Goal: Information Seeking & Learning: Learn about a topic

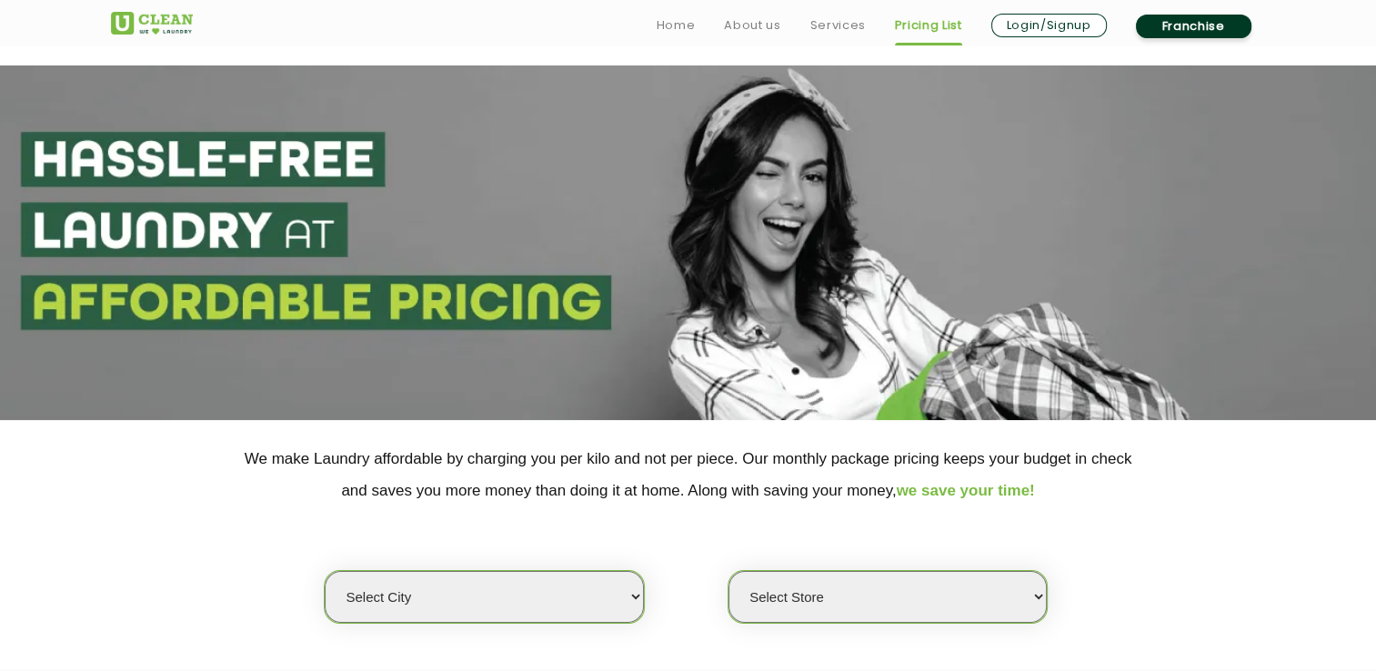
scroll to position [273, 0]
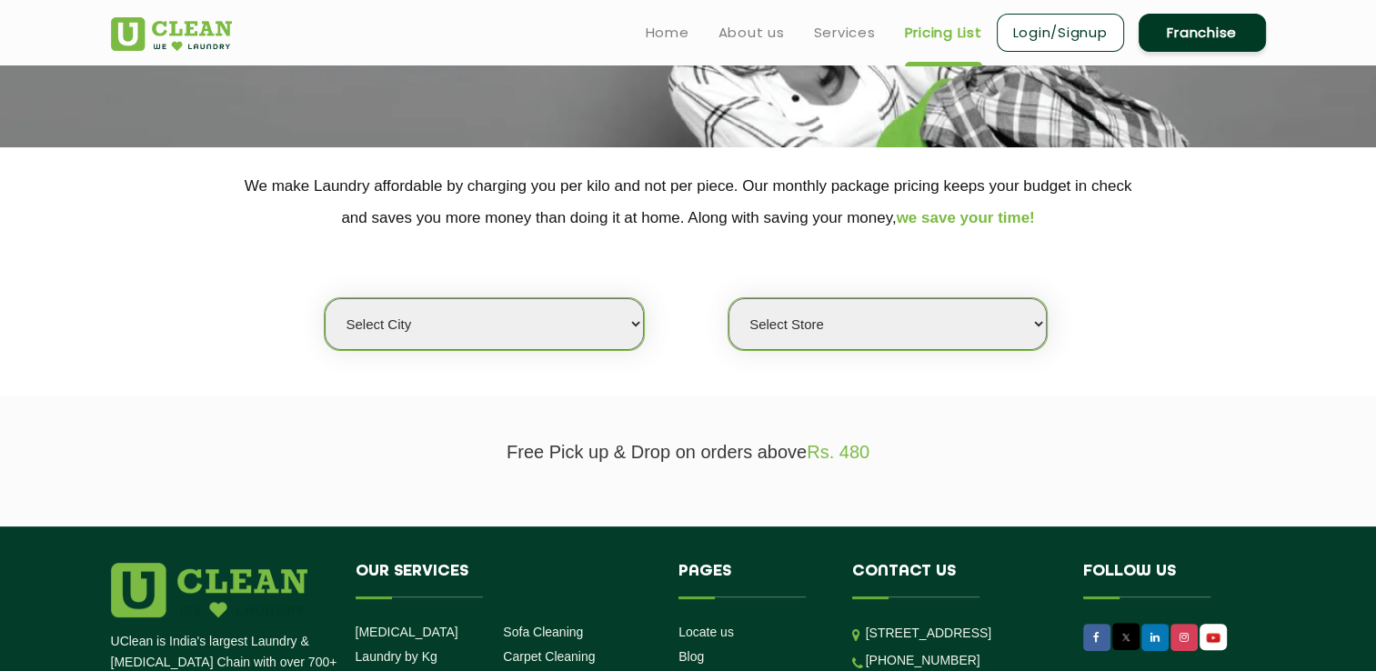
click at [608, 323] on select "Select city Aalo Agartala Agra Ahmedabad Akola Aligarh Alwar - UClean Select Am…" at bounding box center [484, 324] width 318 height 52
select select "6"
click at [325, 298] on select "Select city Aalo Agartala Agra Ahmedabad Akola Aligarh Alwar - UClean Select Am…" at bounding box center [484, 324] width 318 height 52
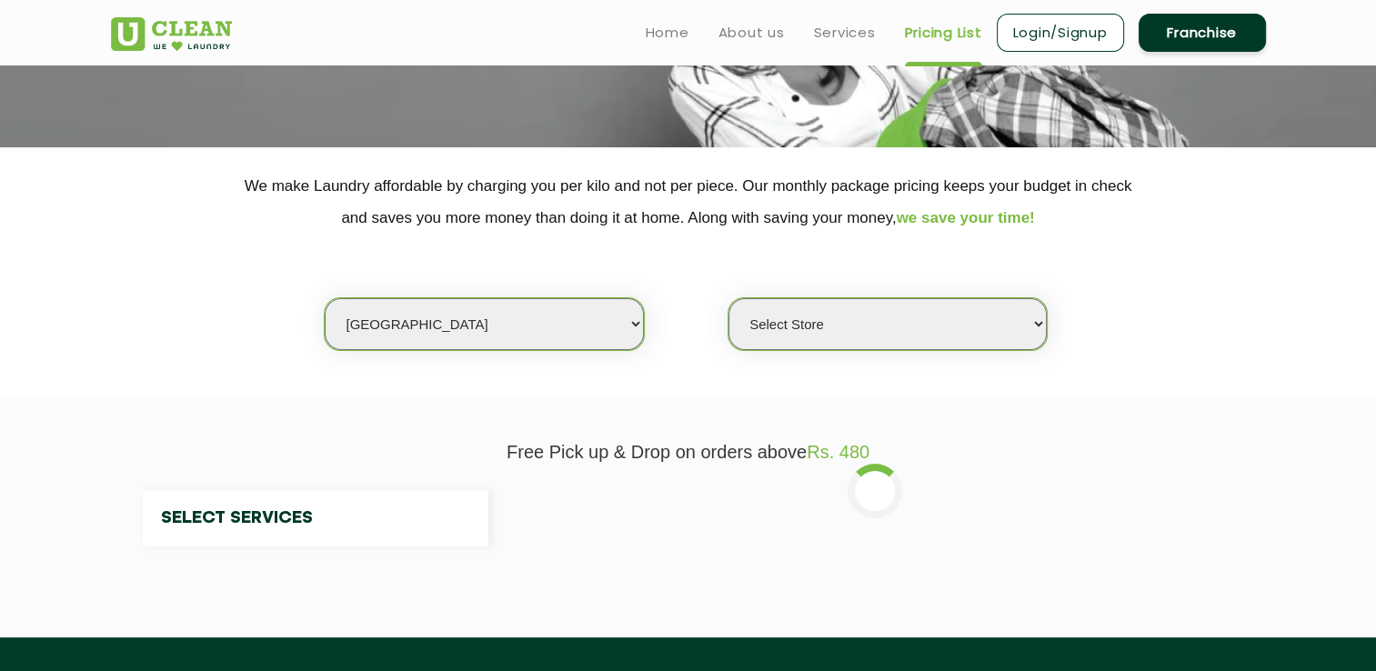
click at [822, 323] on select "Select Store" at bounding box center [888, 324] width 318 height 52
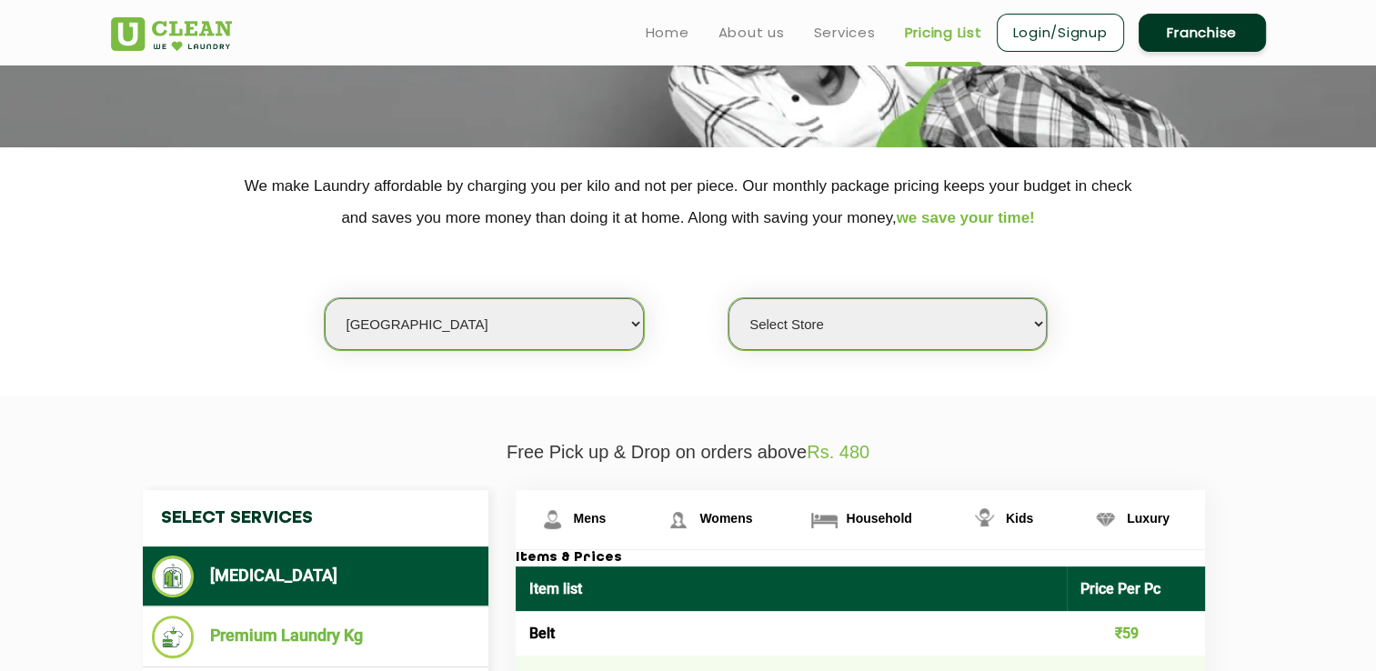
select select "255"
click at [729, 298] on select "Select Store UClean Bhartiya city UClean Hunasamaranahalli UClean KR Puram Beng…" at bounding box center [888, 324] width 318 height 52
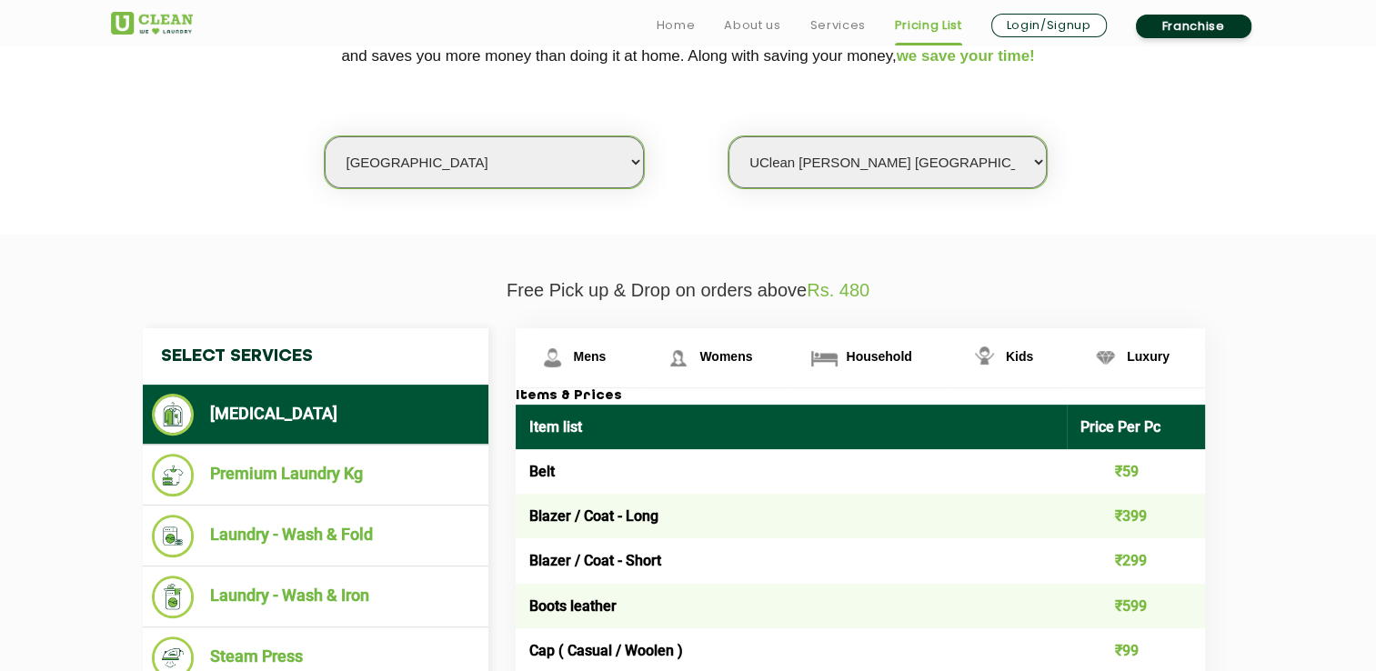
scroll to position [546, 0]
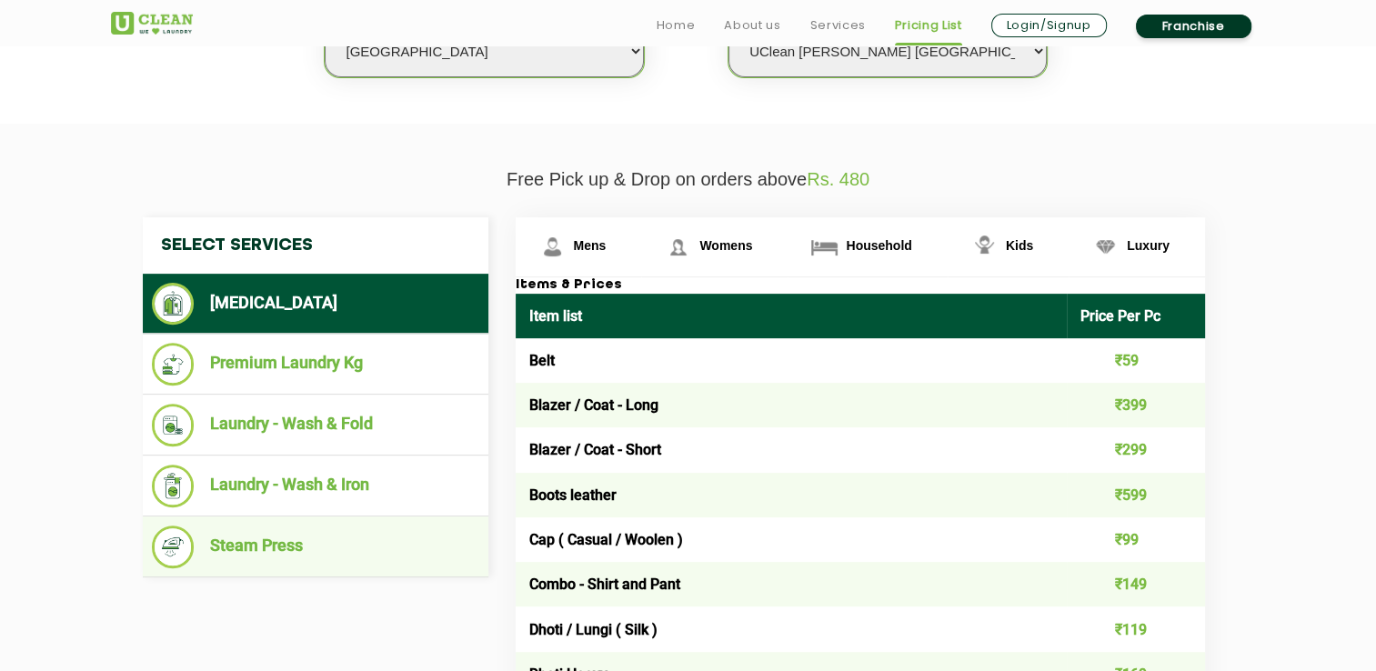
click at [251, 556] on li "Steam Press" at bounding box center [315, 547] width 327 height 43
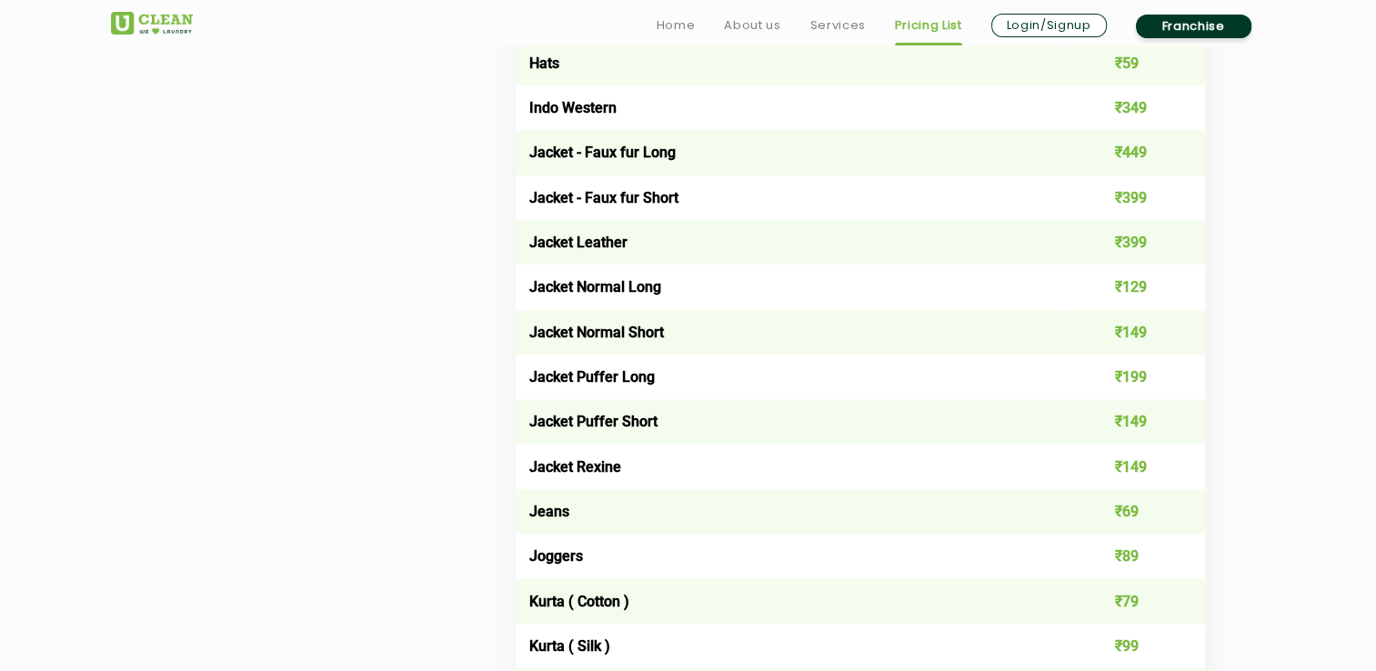
scroll to position [1546, 0]
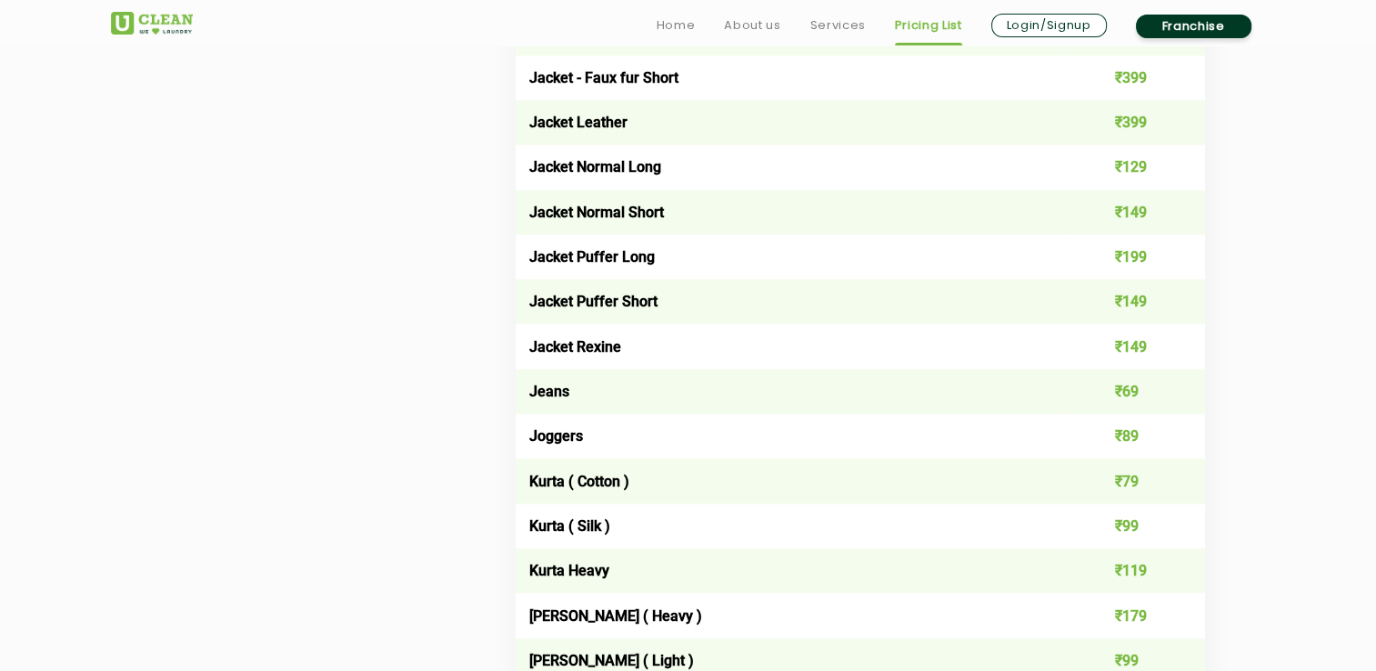
click at [954, 388] on td "Jeans" at bounding box center [792, 391] width 552 height 45
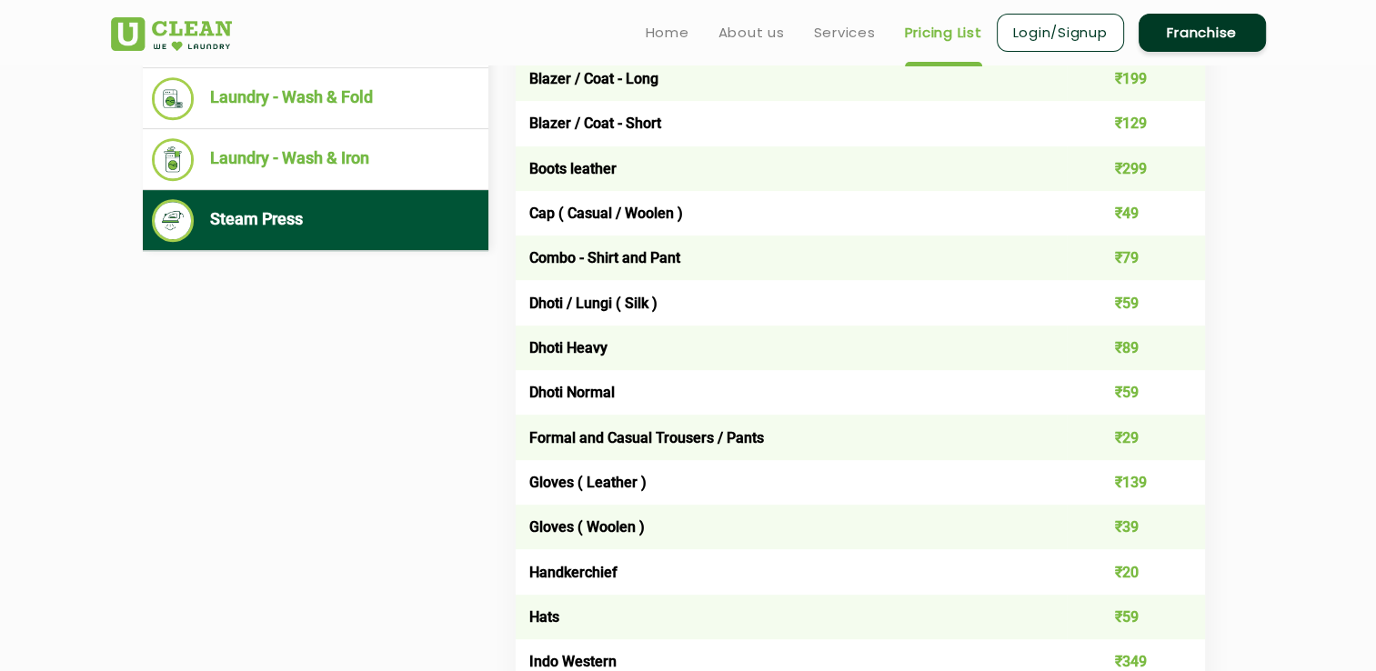
scroll to position [728, 0]
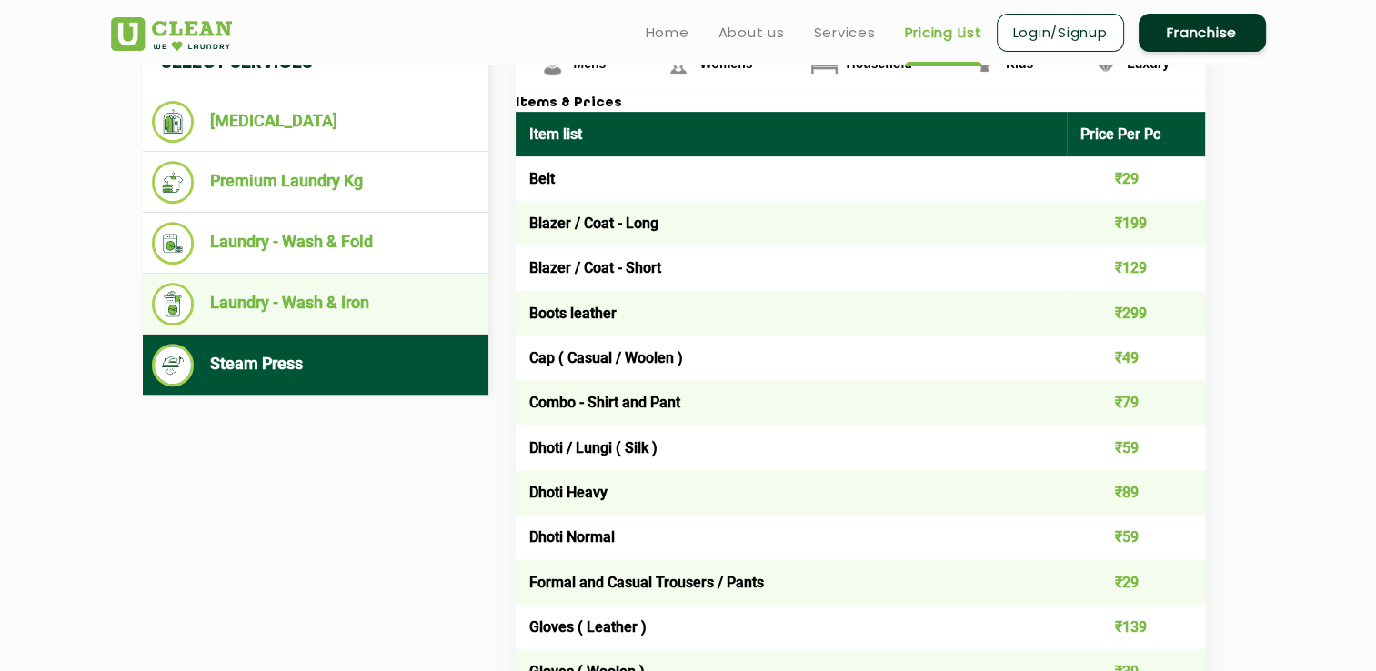
click at [306, 307] on li "Laundry - Wash & Iron" at bounding box center [315, 304] width 327 height 43
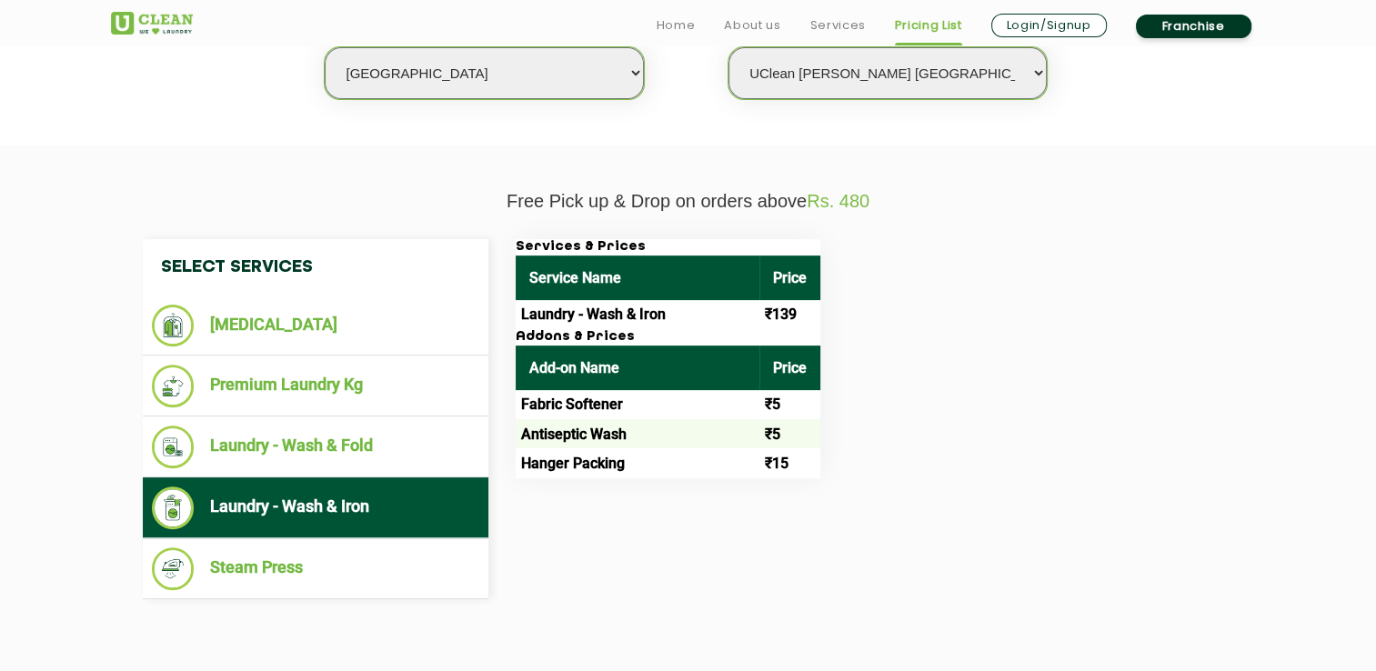
scroll to position [546, 0]
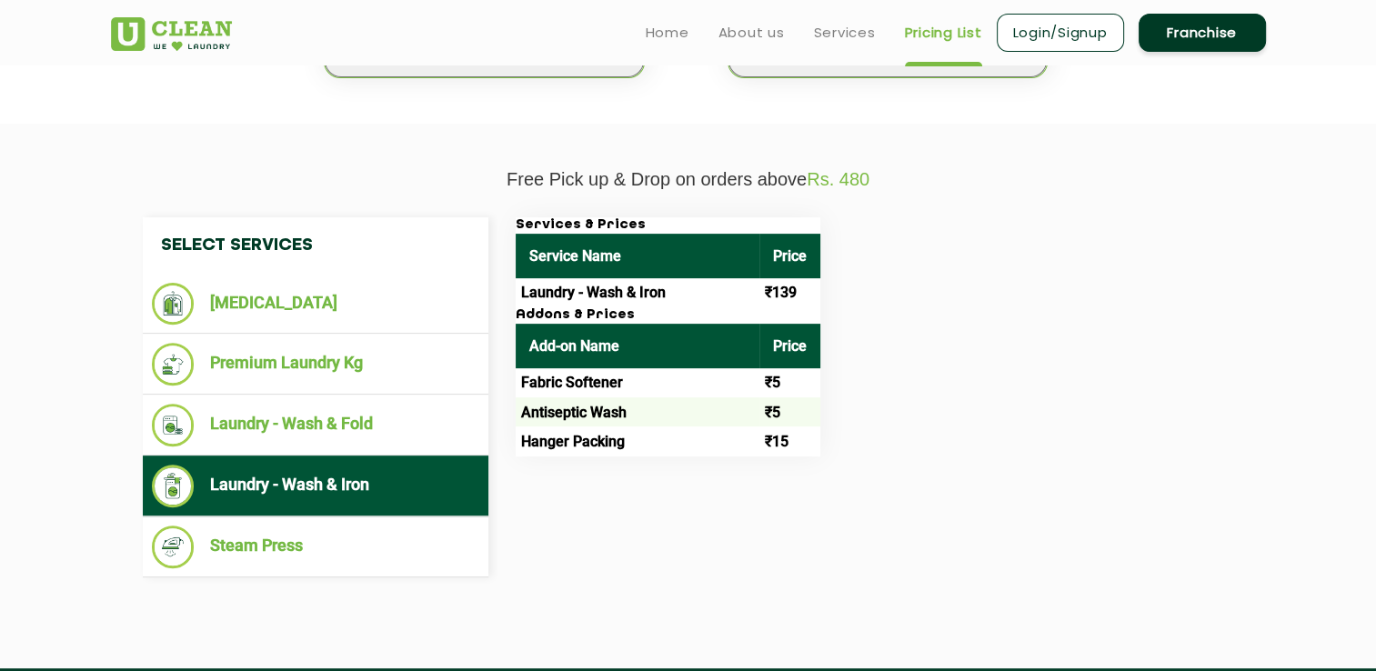
click at [604, 298] on td "Laundry - Wash & Iron" at bounding box center [638, 292] width 244 height 29
click at [609, 288] on td "Laundry - Wash & Iron" at bounding box center [638, 292] width 244 height 29
click at [1191, 42] on link "Franchise" at bounding box center [1202, 33] width 127 height 38
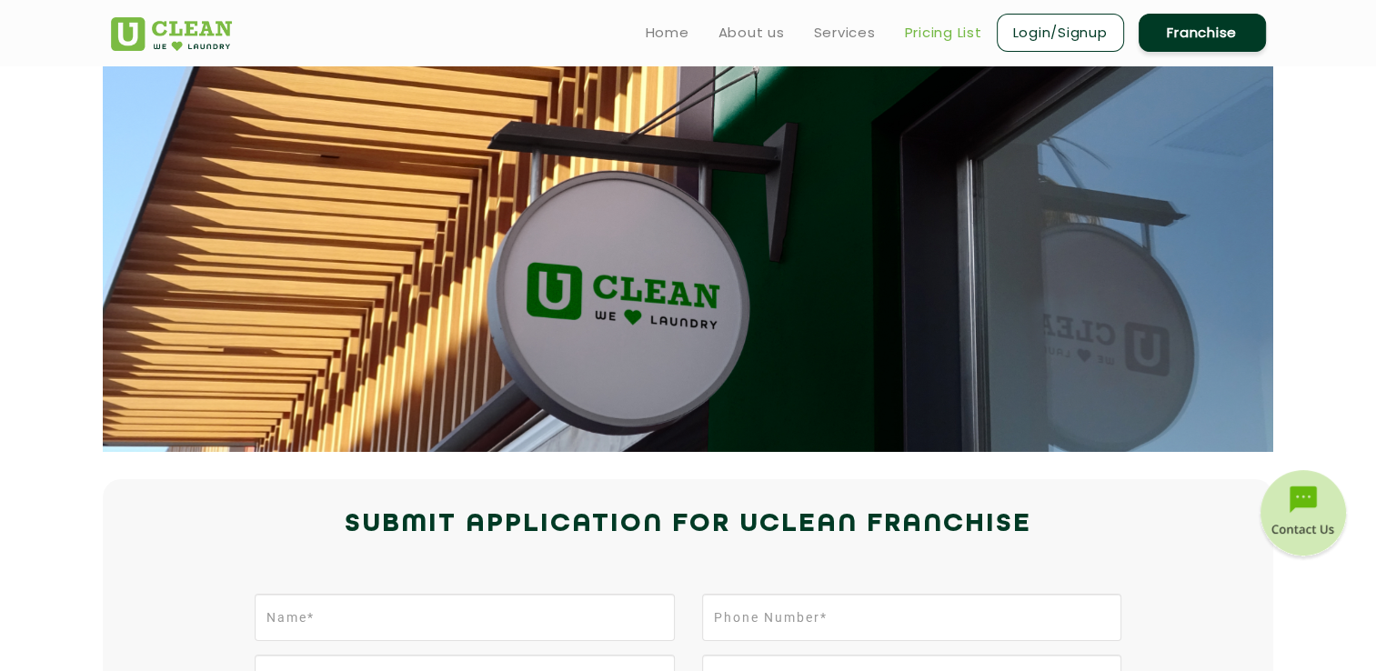
click at [925, 30] on link "Pricing List" at bounding box center [943, 33] width 77 height 22
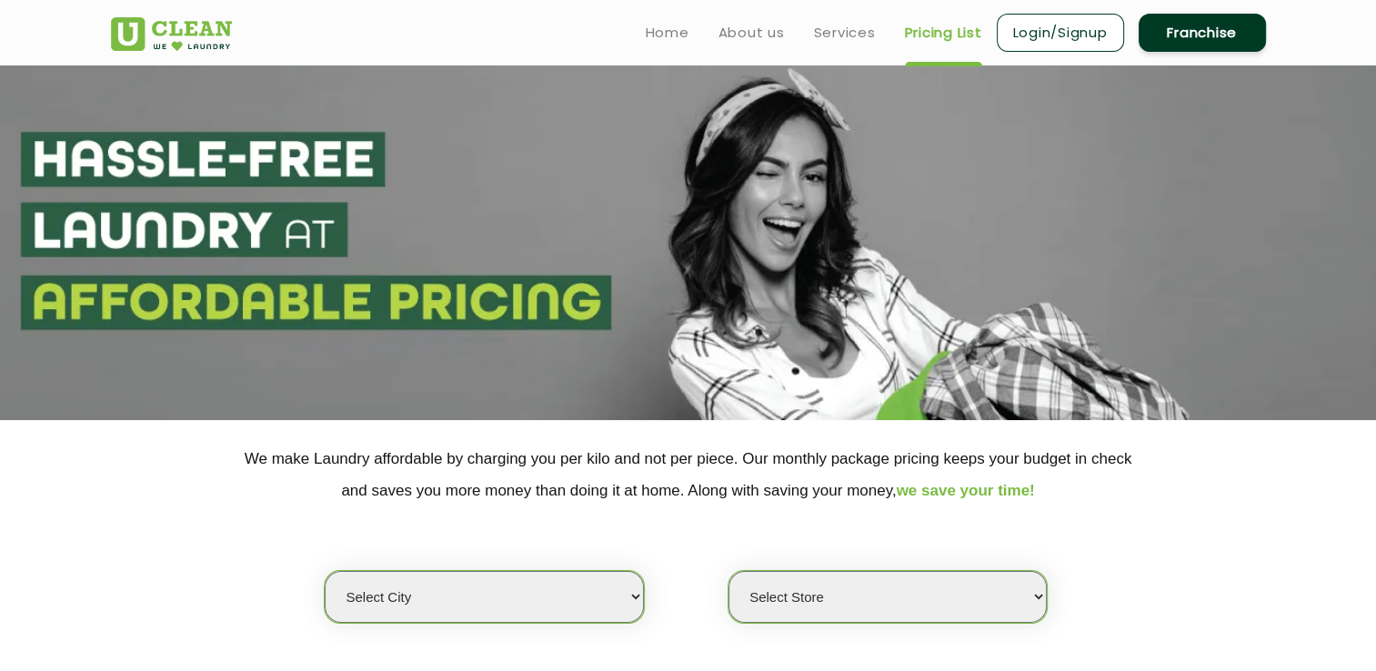
select select "0"
click at [851, 39] on link "Services" at bounding box center [845, 33] width 62 height 22
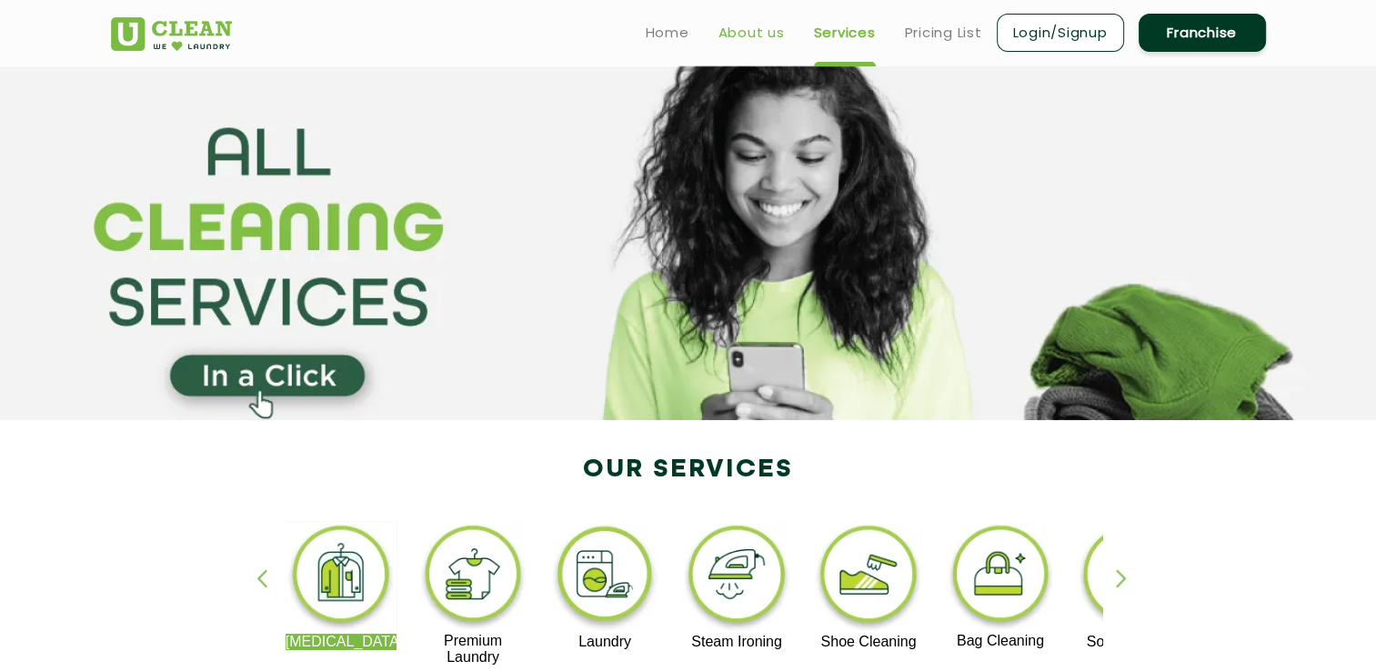
click at [760, 29] on link "About us" at bounding box center [752, 33] width 66 height 22
